Goal: Information Seeking & Learning: Find specific fact

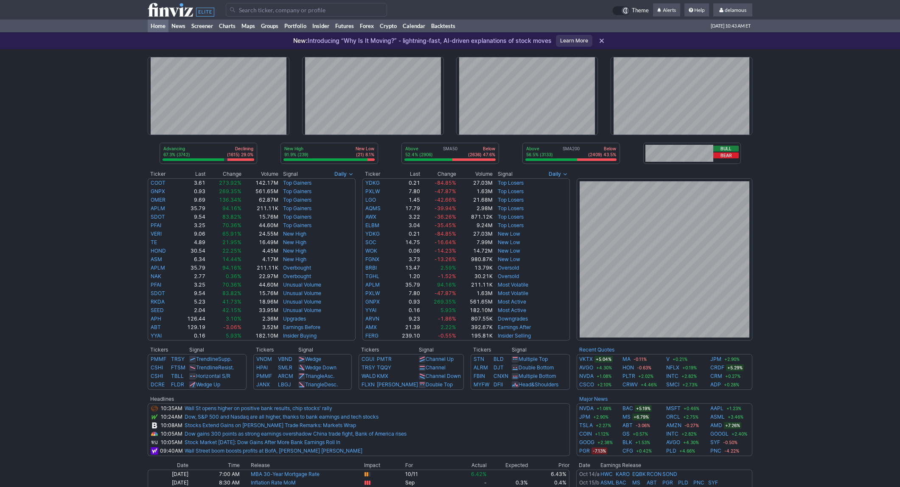
click at [257, 11] on input "Search" at bounding box center [306, 10] width 161 height 14
click at [256, 29] on span "BBNX" at bounding box center [246, 28] width 27 height 7
type input "BBNX"
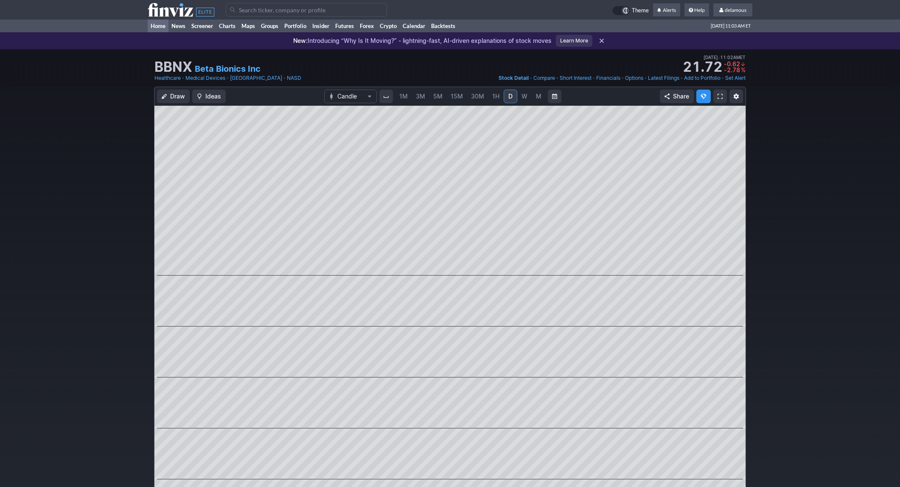
click at [158, 24] on link "Home" at bounding box center [158, 26] width 21 height 13
